Goal: Navigation & Orientation: Find specific page/section

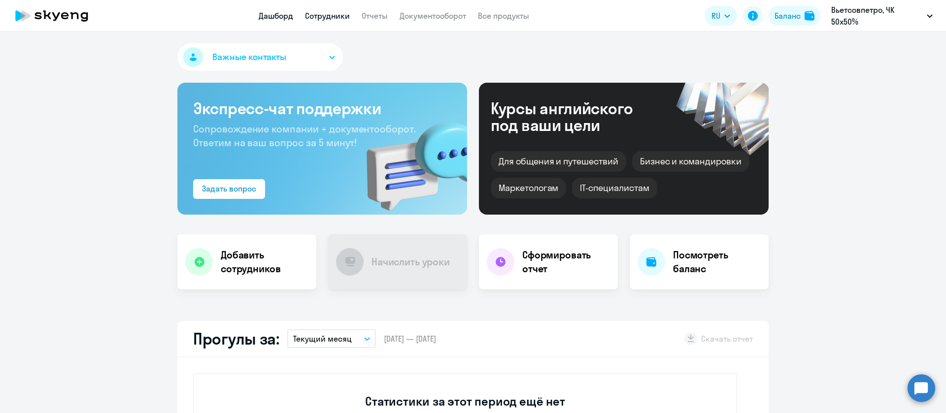
click at [333, 18] on link "Сотрудники" at bounding box center [327, 16] width 45 height 10
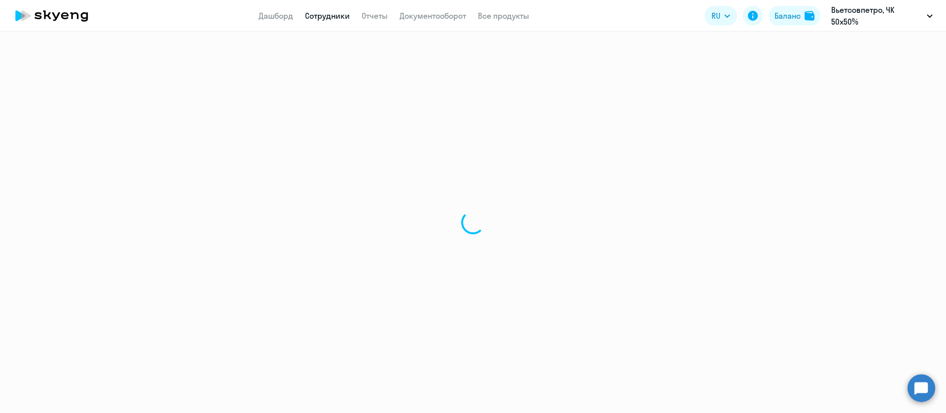
select select "30"
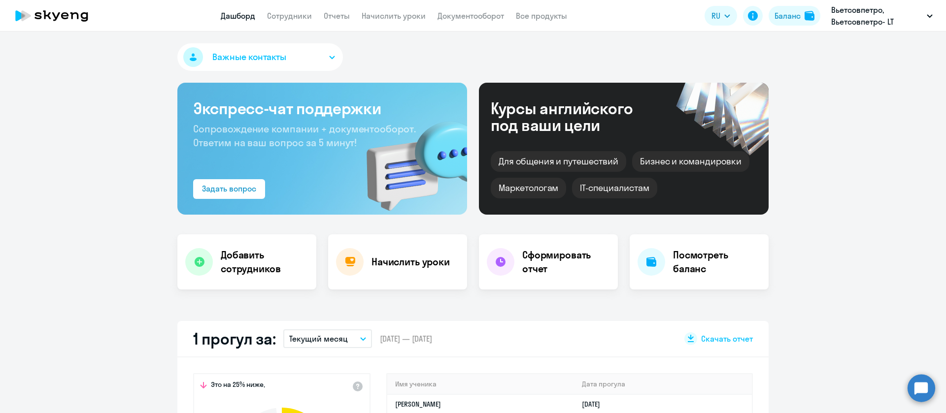
select select "30"
click at [300, 8] on app-header "Дашборд Сотрудники Отчеты Начислить уроки Документооборот Все продукты Дашборд …" at bounding box center [473, 16] width 946 height 32
click at [301, 14] on link "Сотрудники" at bounding box center [289, 16] width 45 height 10
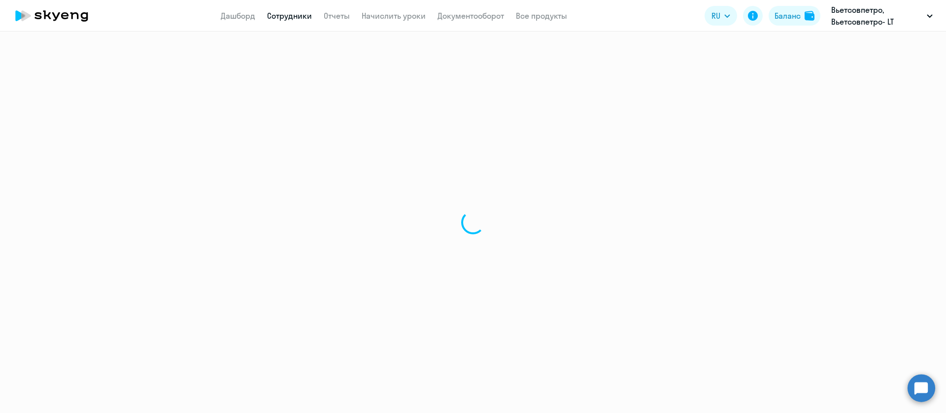
select select "30"
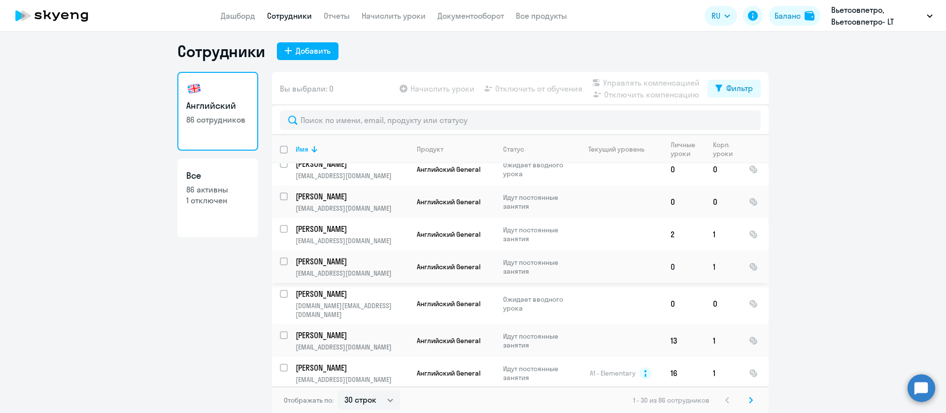
scroll to position [6, 0]
click at [748, 398] on svg-icon at bounding box center [751, 400] width 12 height 12
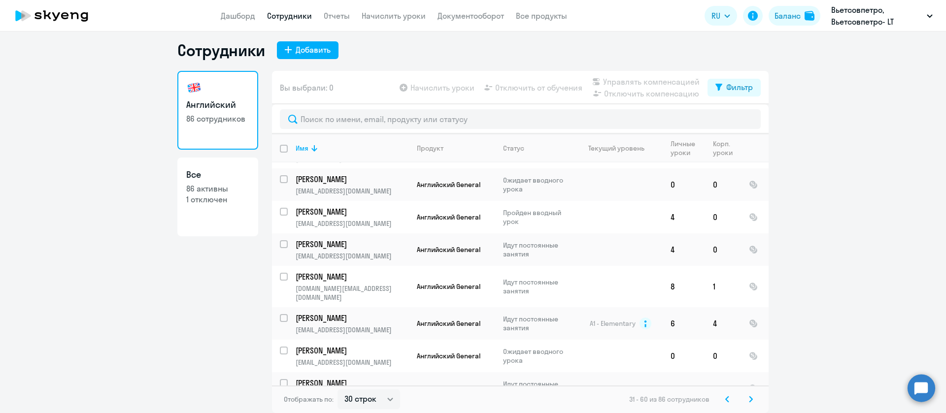
scroll to position [752, 0]
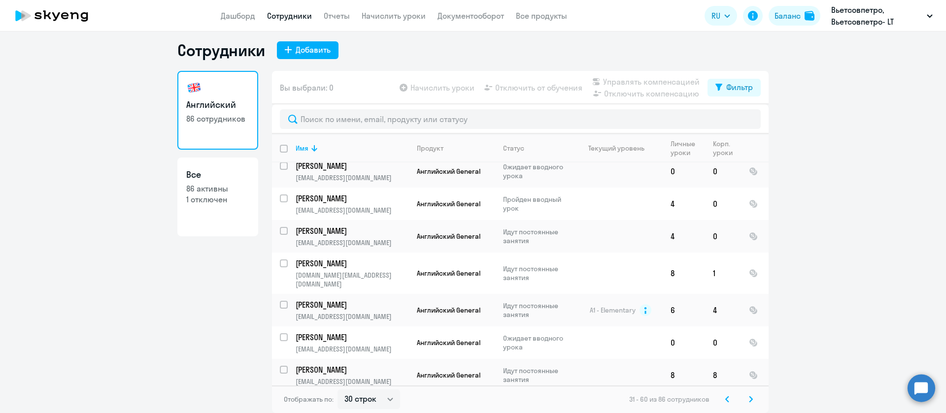
click at [748, 398] on svg-icon at bounding box center [751, 400] width 12 height 12
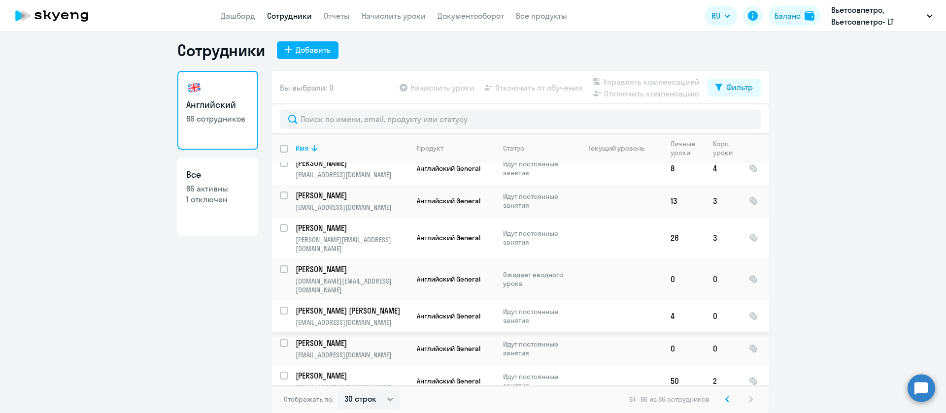
scroll to position [105, 0]
